Goal: Check status: Check status

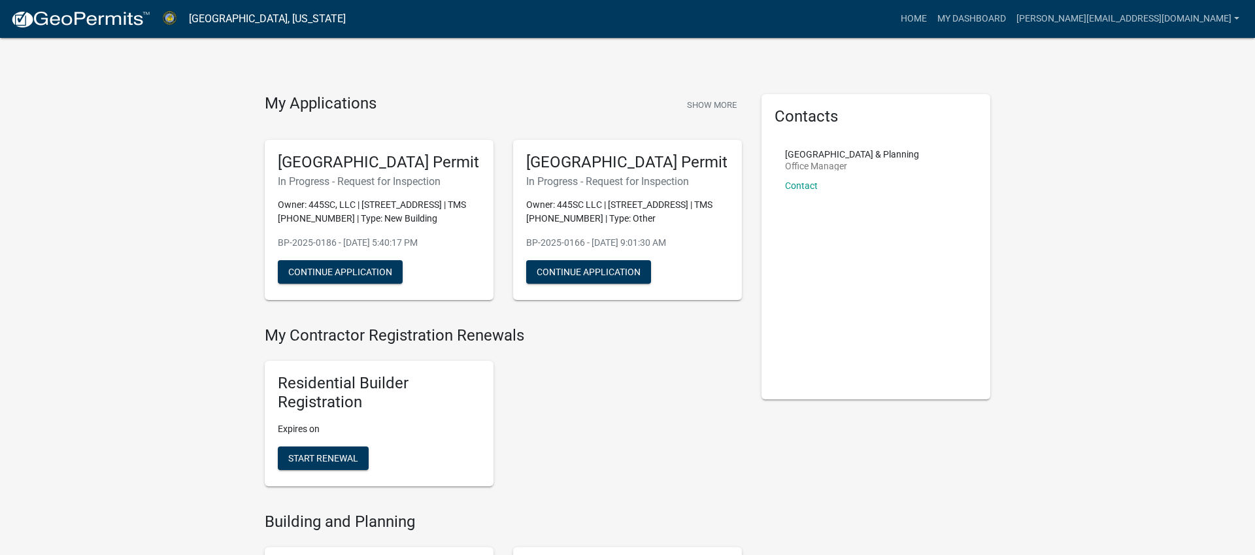
click at [392, 162] on h5 "[GEOGRAPHIC_DATA] Permit" at bounding box center [379, 162] width 203 height 19
click at [374, 284] on button "Continue Application" at bounding box center [340, 272] width 125 height 24
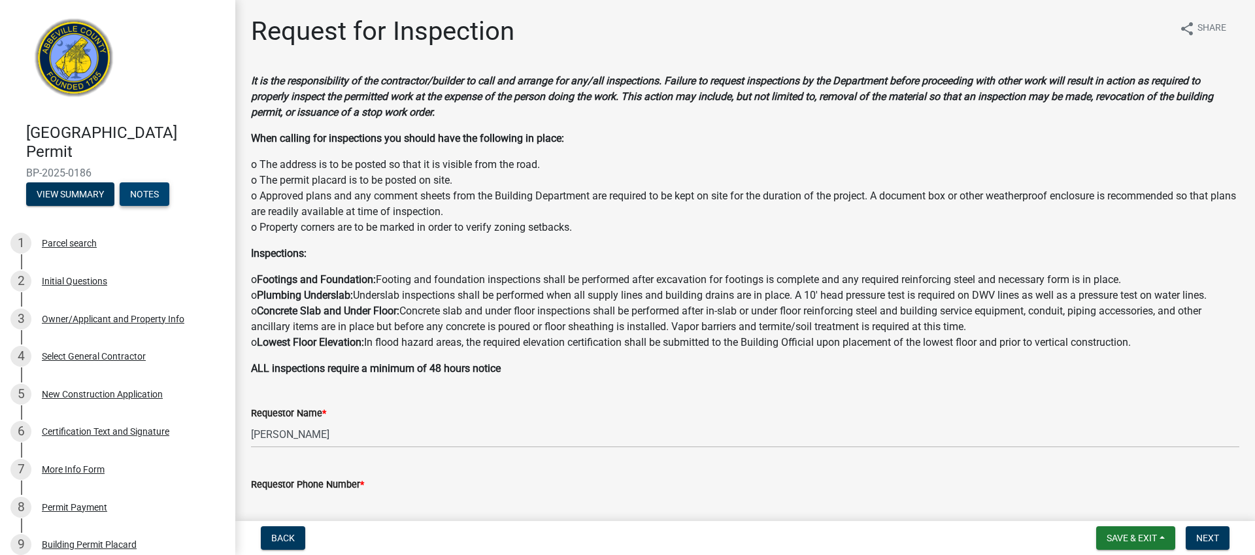
click at [146, 188] on button "Notes" at bounding box center [145, 194] width 50 height 24
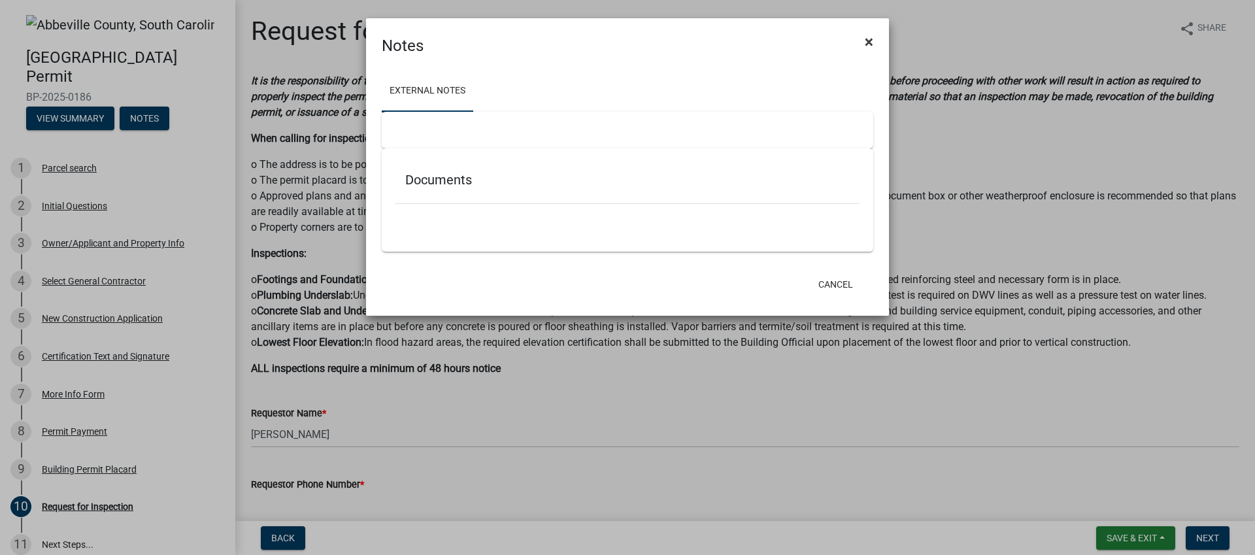
click at [871, 39] on span "×" at bounding box center [869, 42] width 8 height 18
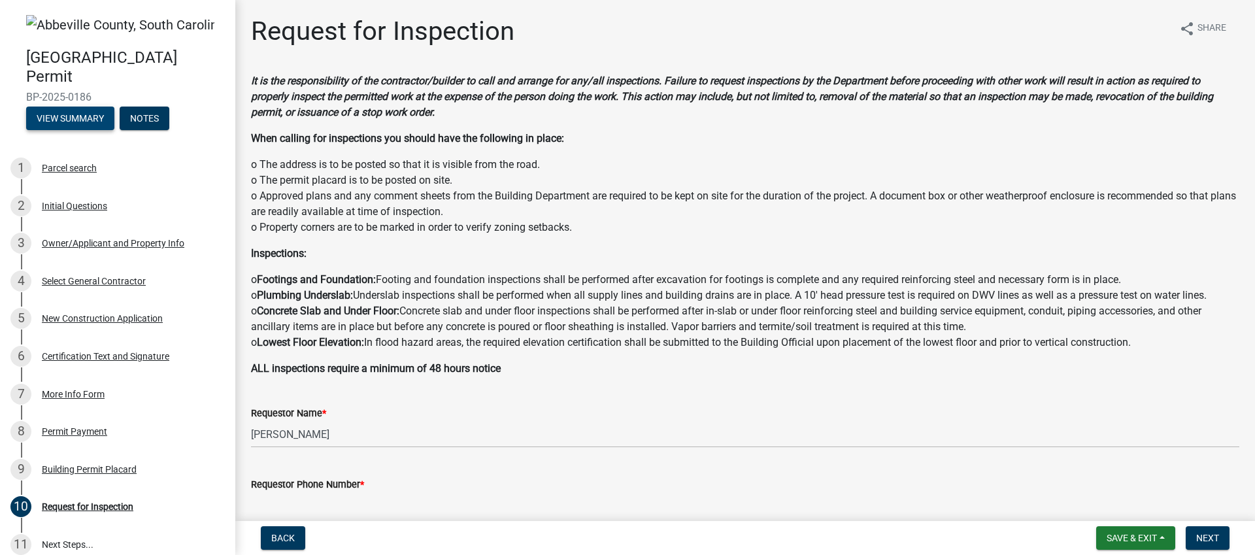
click at [44, 116] on button "View Summary" at bounding box center [70, 119] width 88 height 24
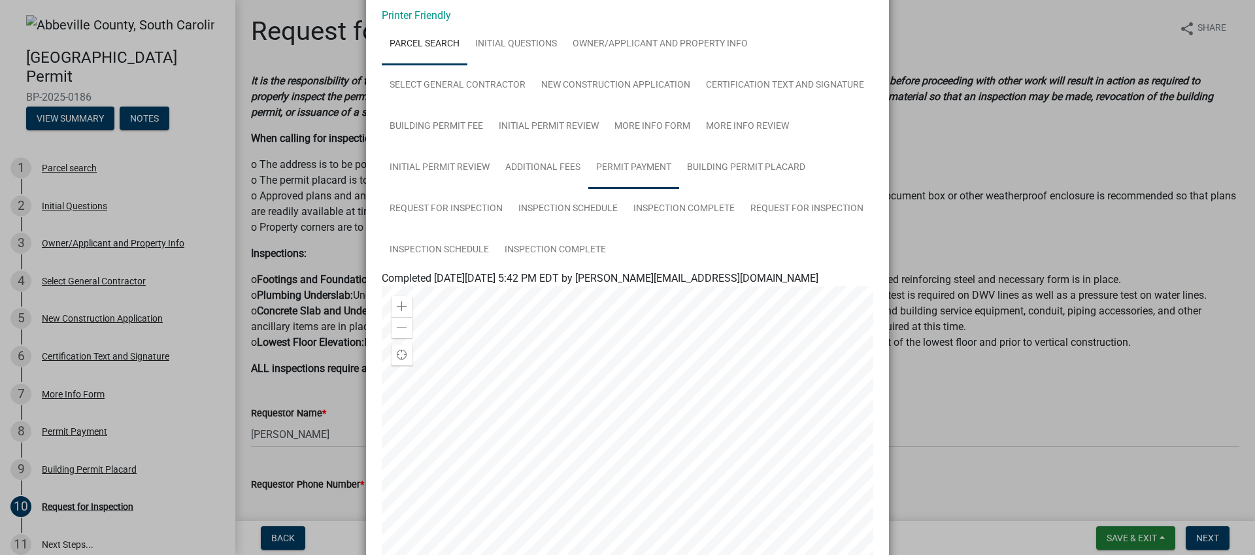
scroll to position [65, 0]
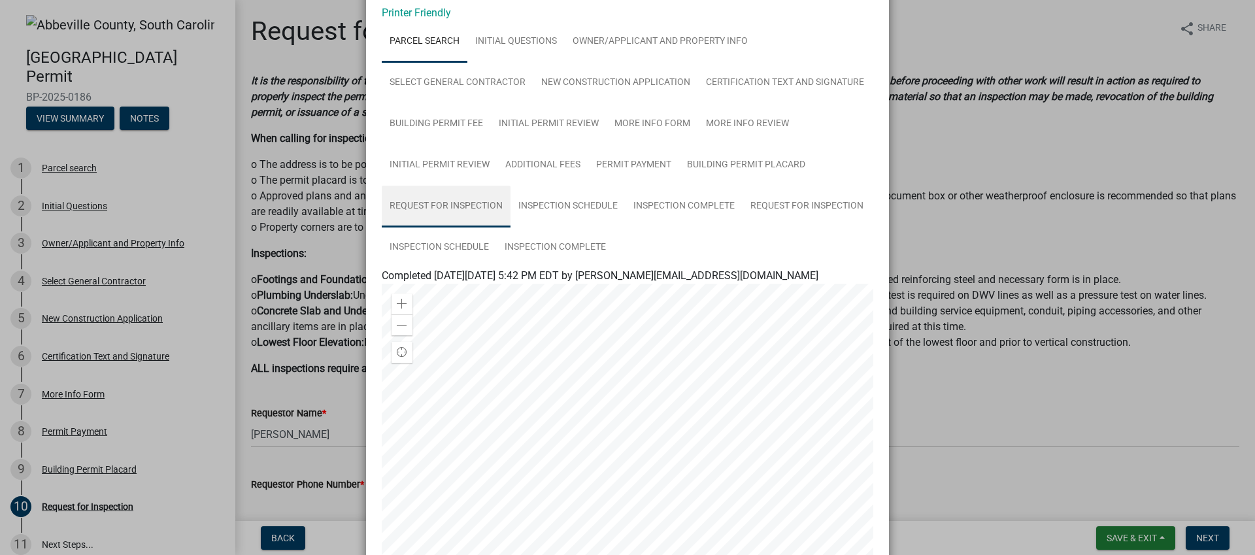
click at [451, 208] on link "Request for Inspection" at bounding box center [446, 207] width 129 height 42
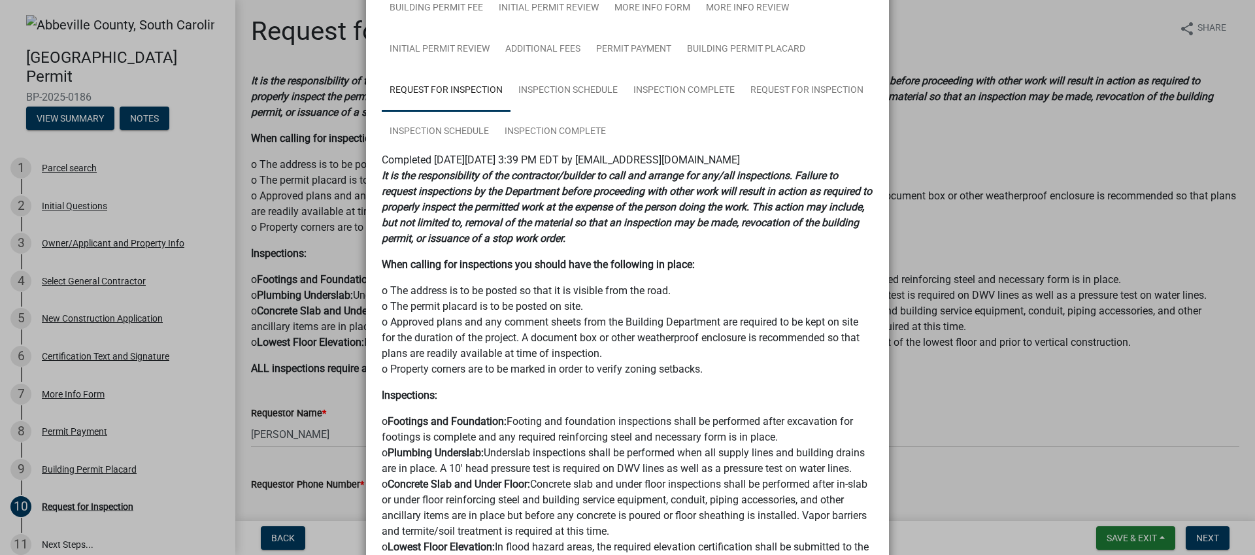
scroll to position [180, 0]
click at [573, 90] on link "Inspection Schedule" at bounding box center [568, 92] width 115 height 42
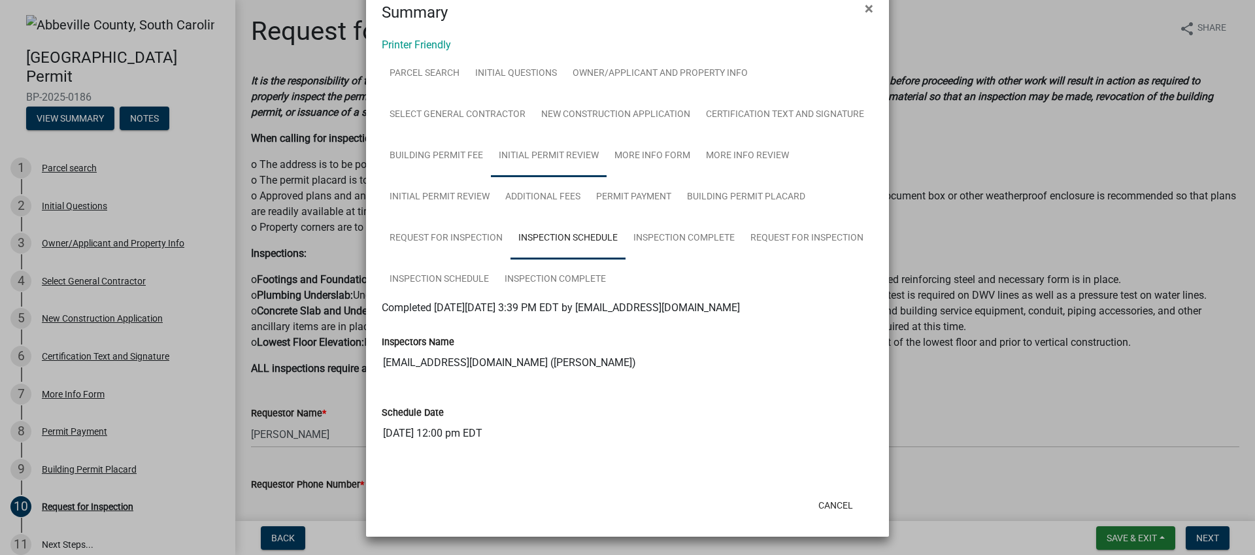
scroll to position [0, 0]
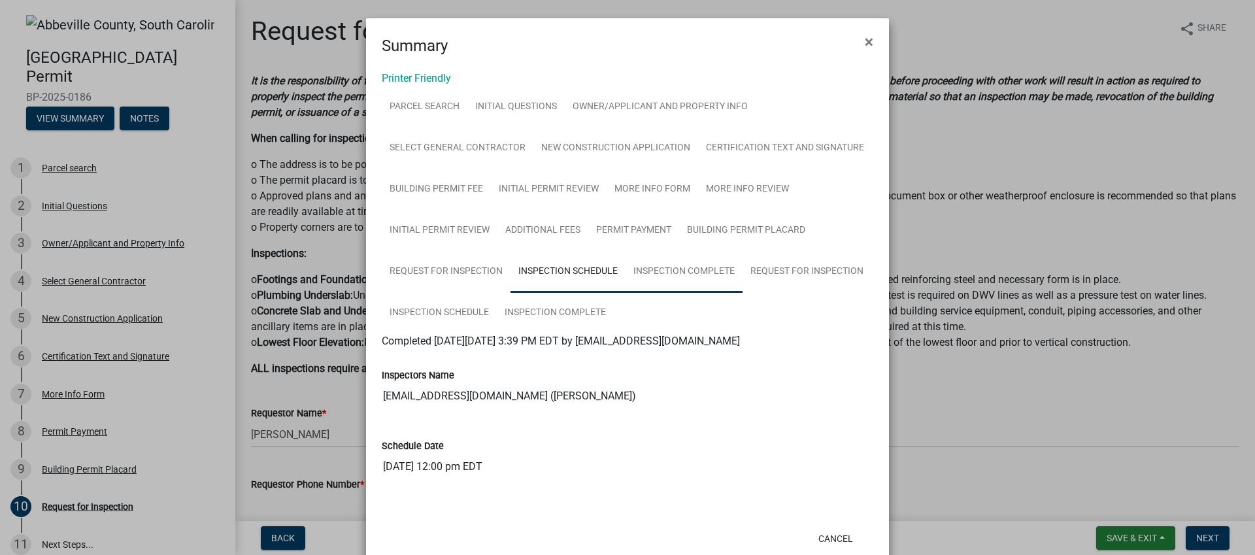
click at [705, 260] on link "Inspection Complete" at bounding box center [684, 272] width 117 height 42
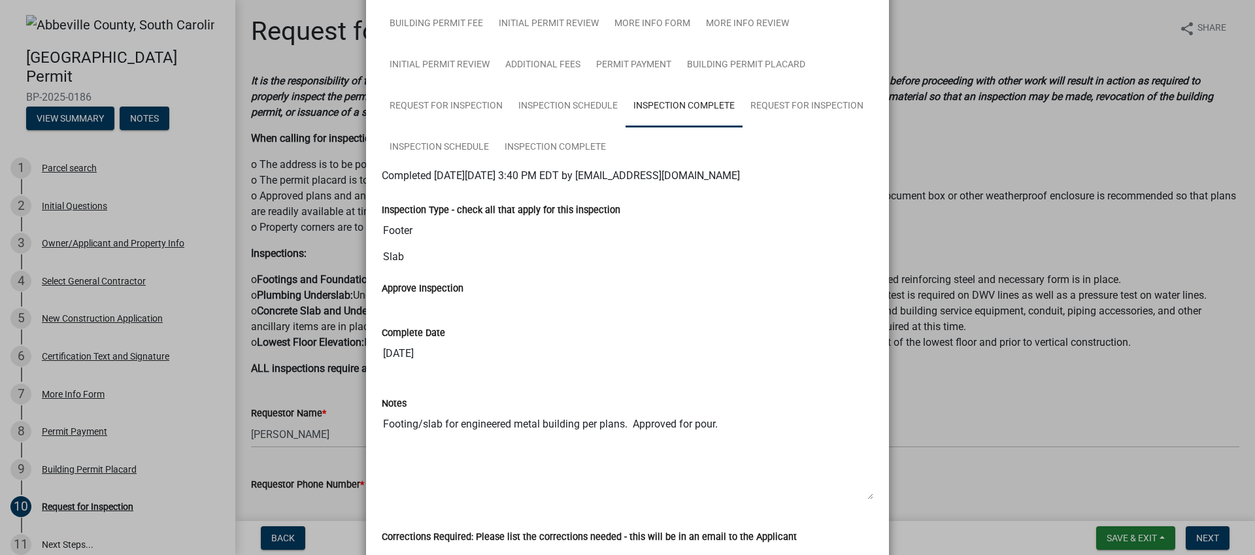
scroll to position [164, 0]
click at [808, 109] on link "Request for Inspection" at bounding box center [807, 108] width 129 height 42
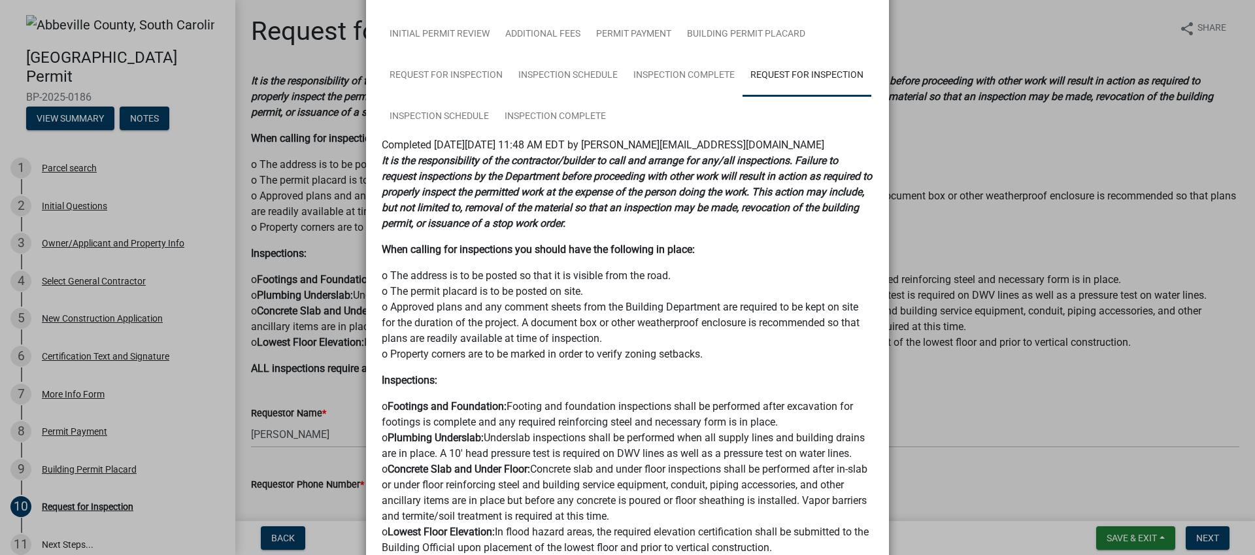
scroll to position [192, 0]
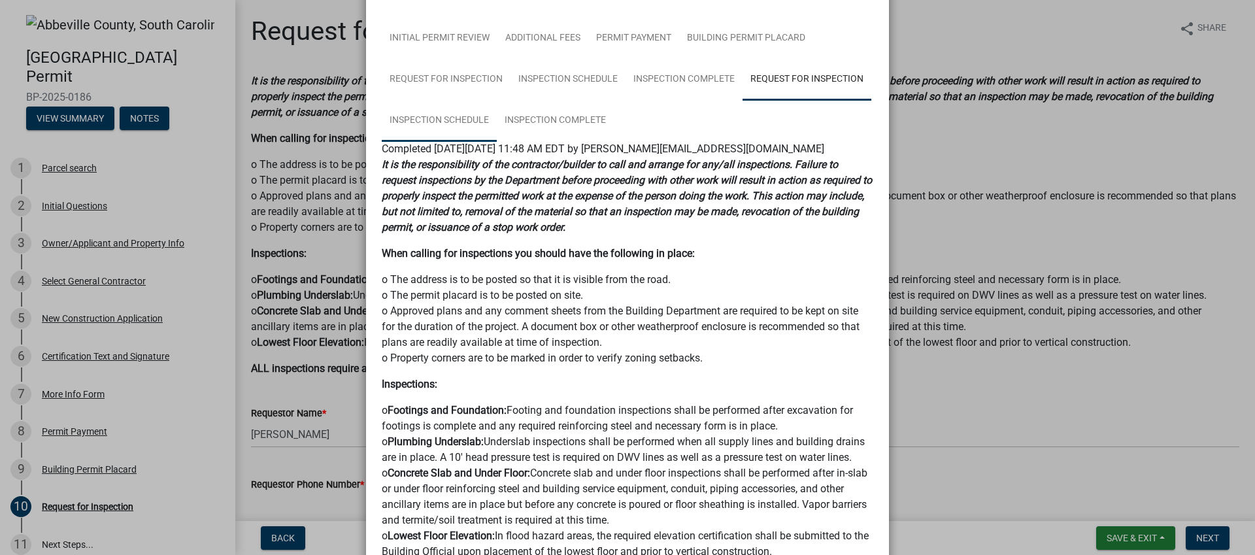
click at [453, 116] on link "Inspection Schedule" at bounding box center [439, 121] width 115 height 42
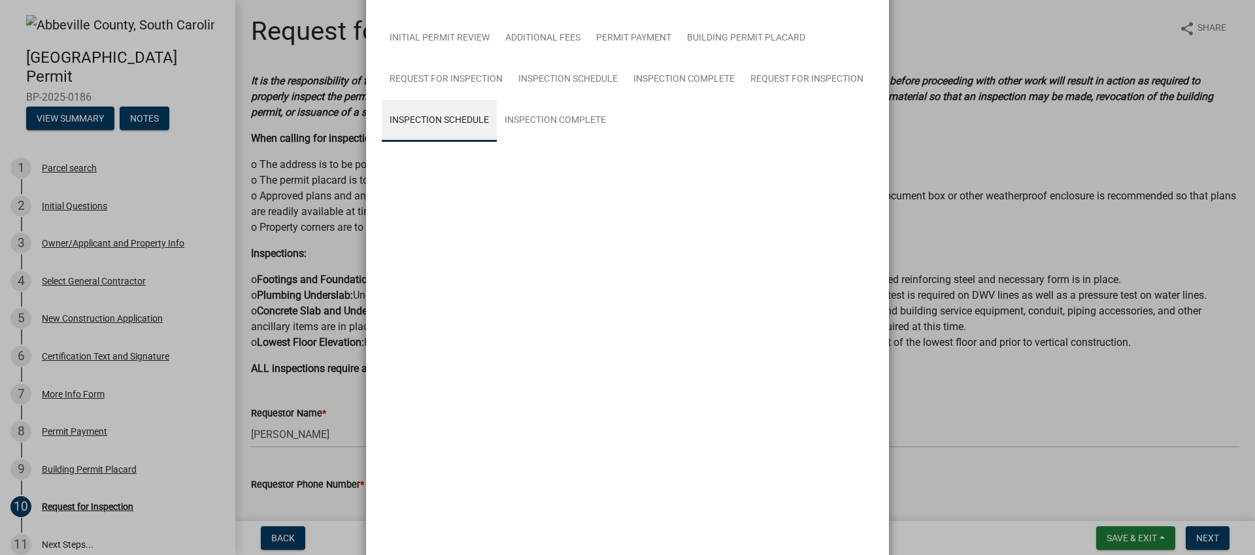
scroll to position [33, 0]
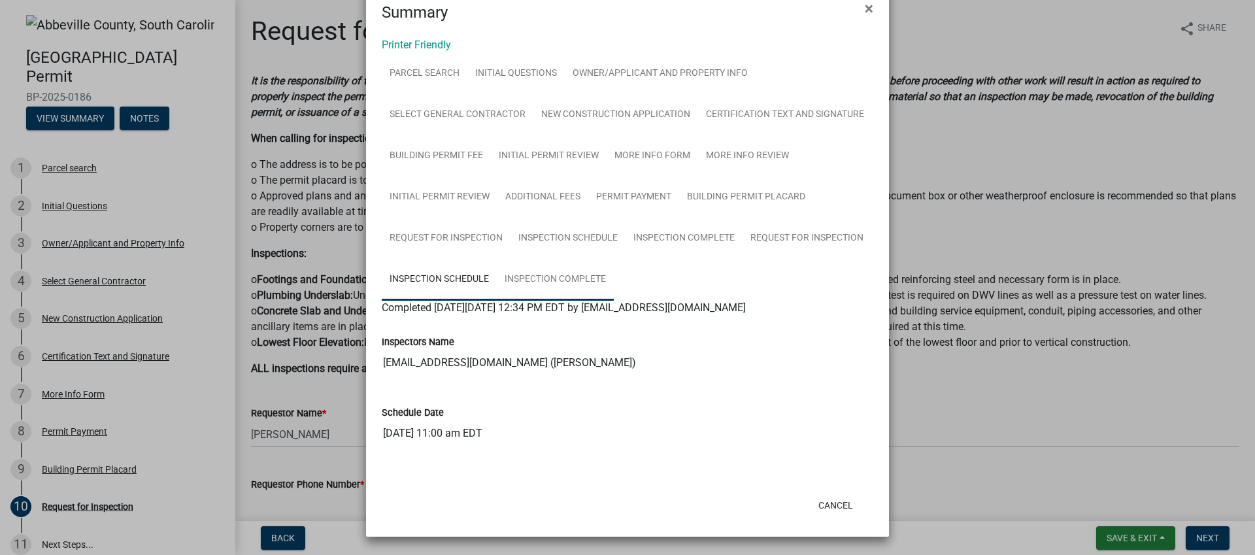
click at [569, 277] on link "Inspection Complete" at bounding box center [555, 280] width 117 height 42
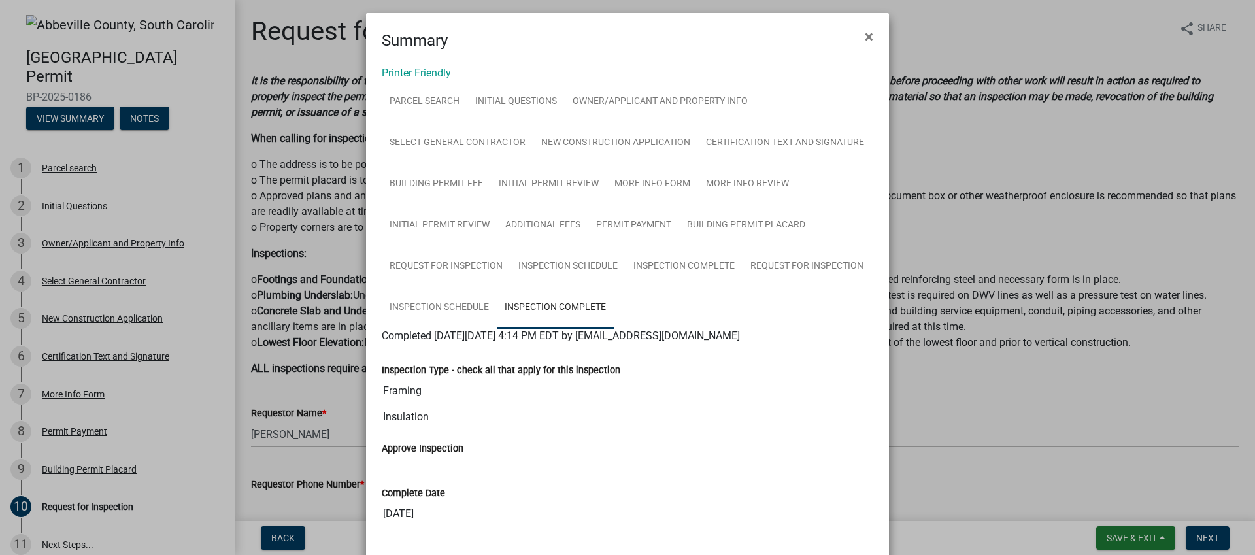
scroll to position [0, 0]
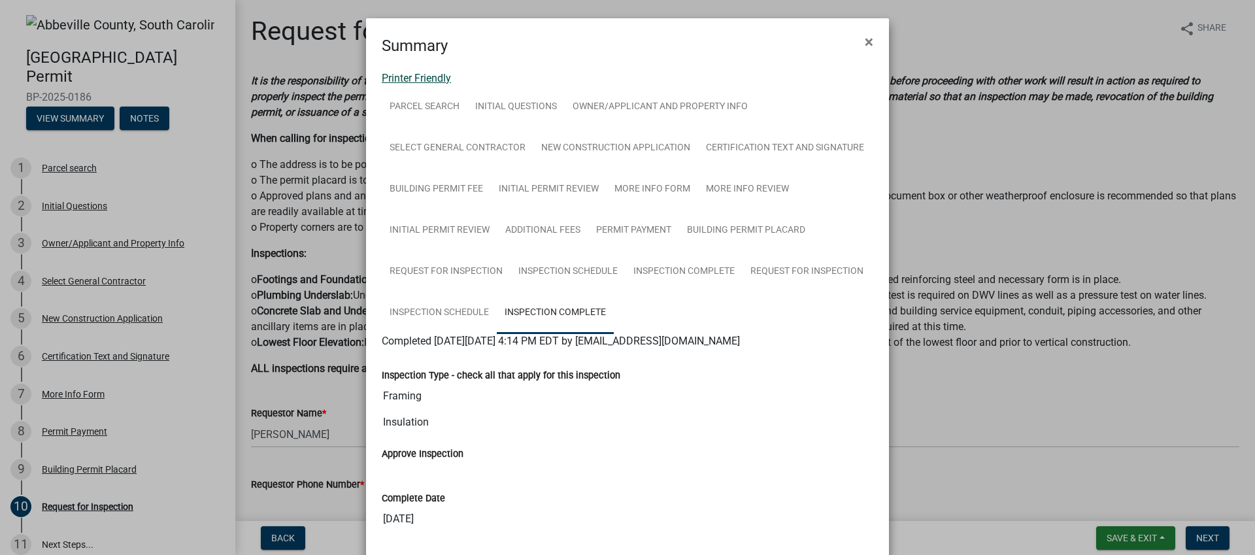
click at [415, 76] on link "Printer Friendly" at bounding box center [416, 78] width 69 height 12
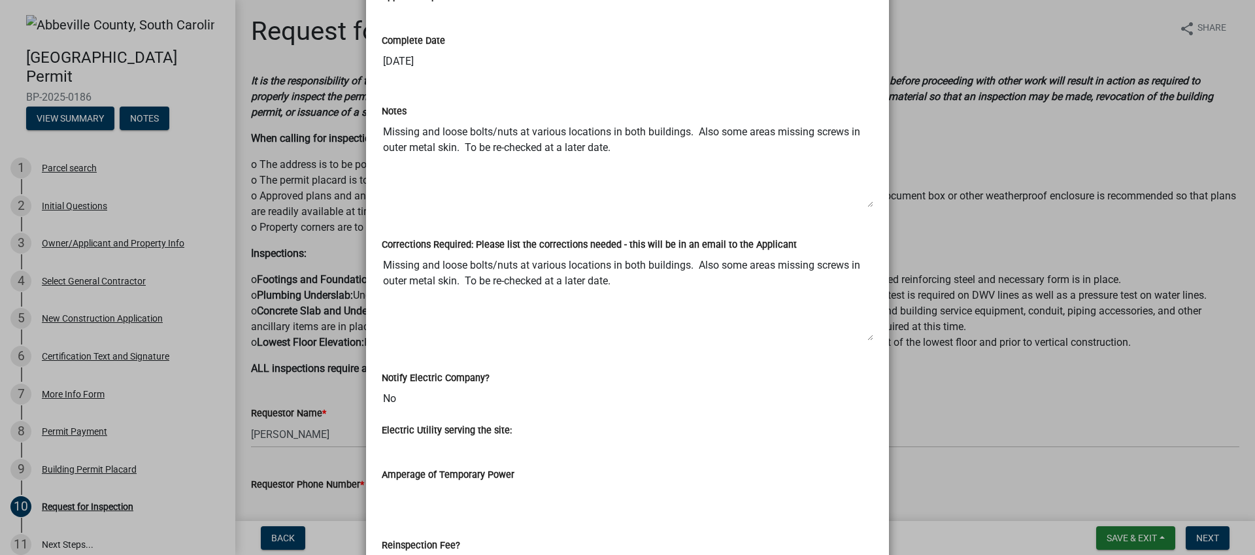
scroll to position [786, 0]
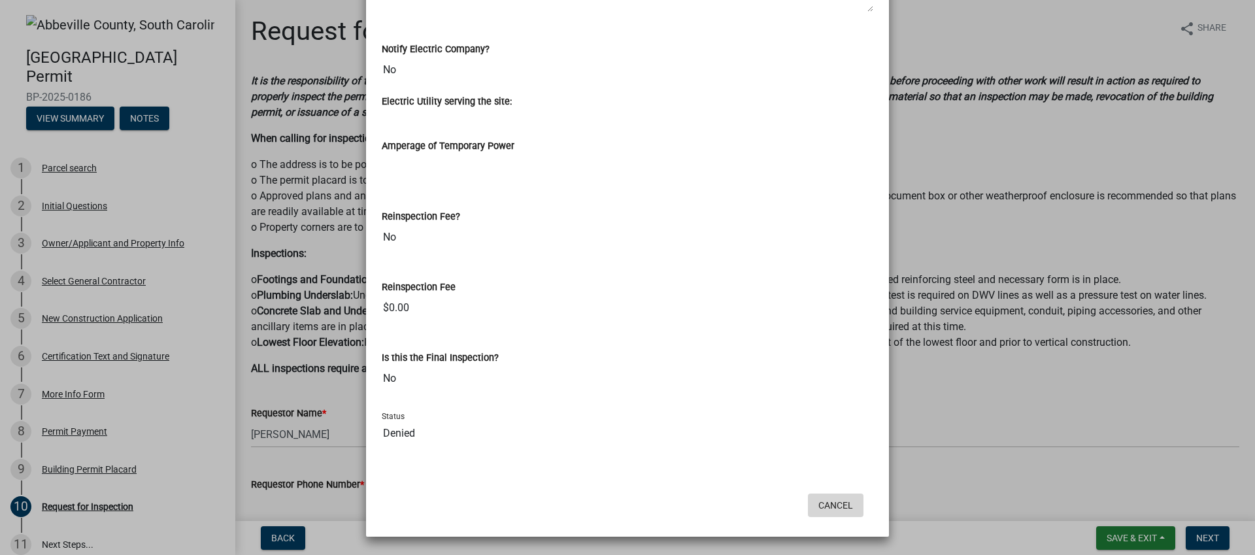
click at [837, 504] on button "Cancel" at bounding box center [836, 506] width 56 height 24
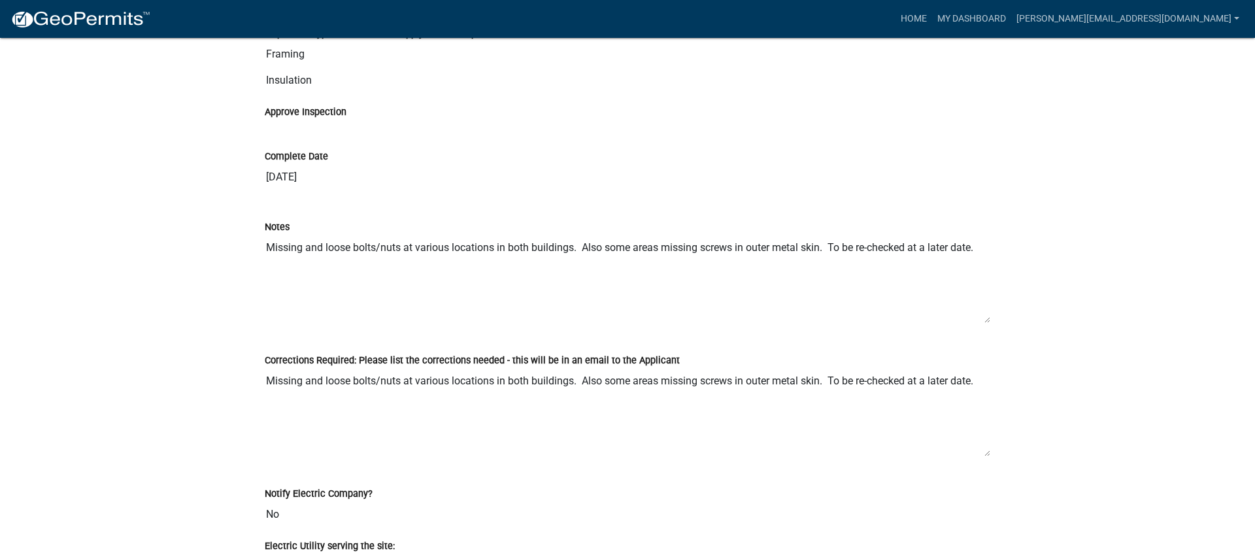
scroll to position [9072, 0]
